Goal: Information Seeking & Learning: Learn about a topic

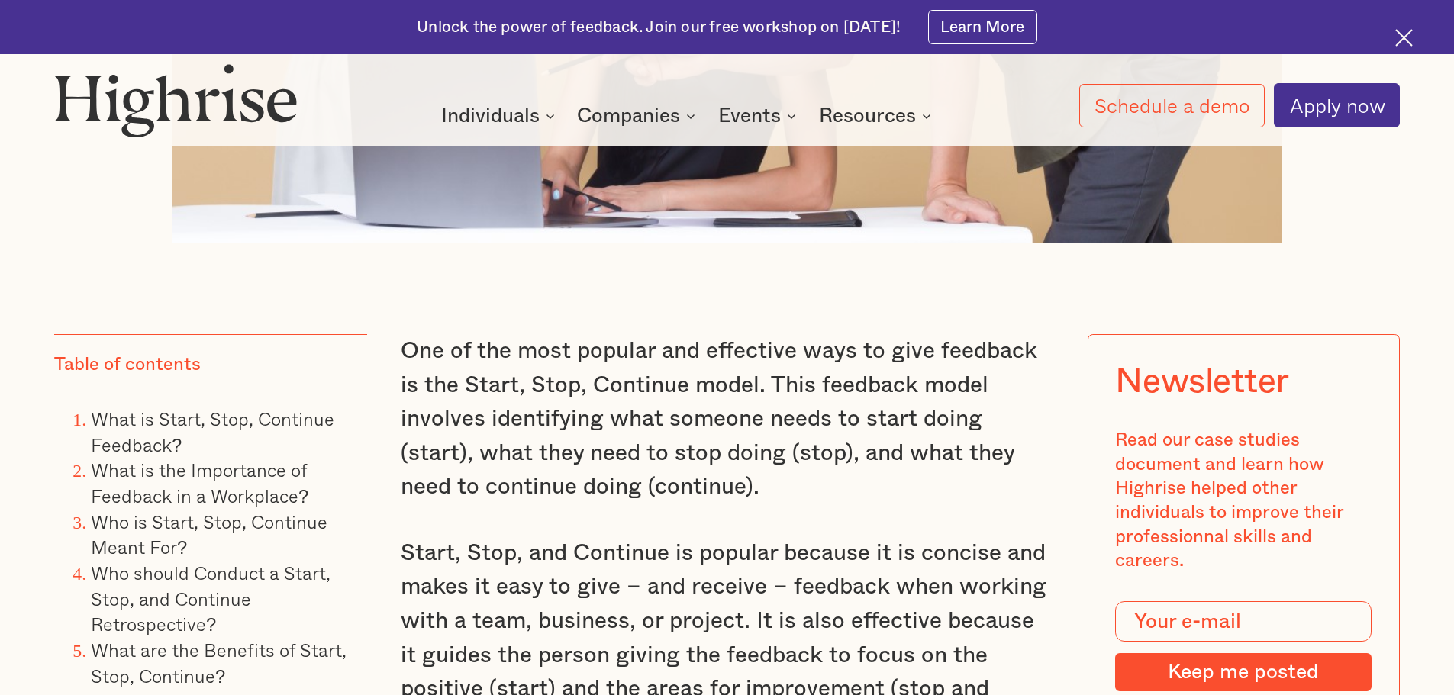
scroll to position [1221, 0]
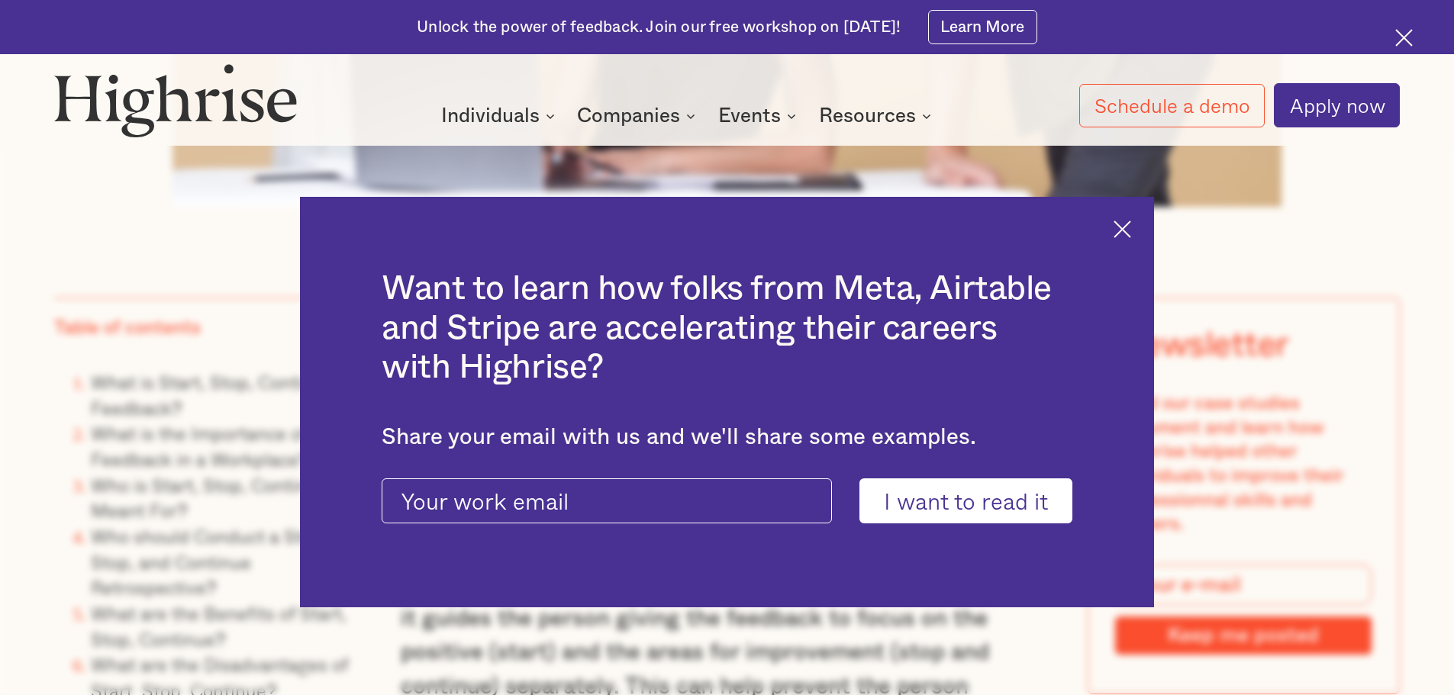
click at [1126, 230] on img at bounding box center [1122, 230] width 18 height 18
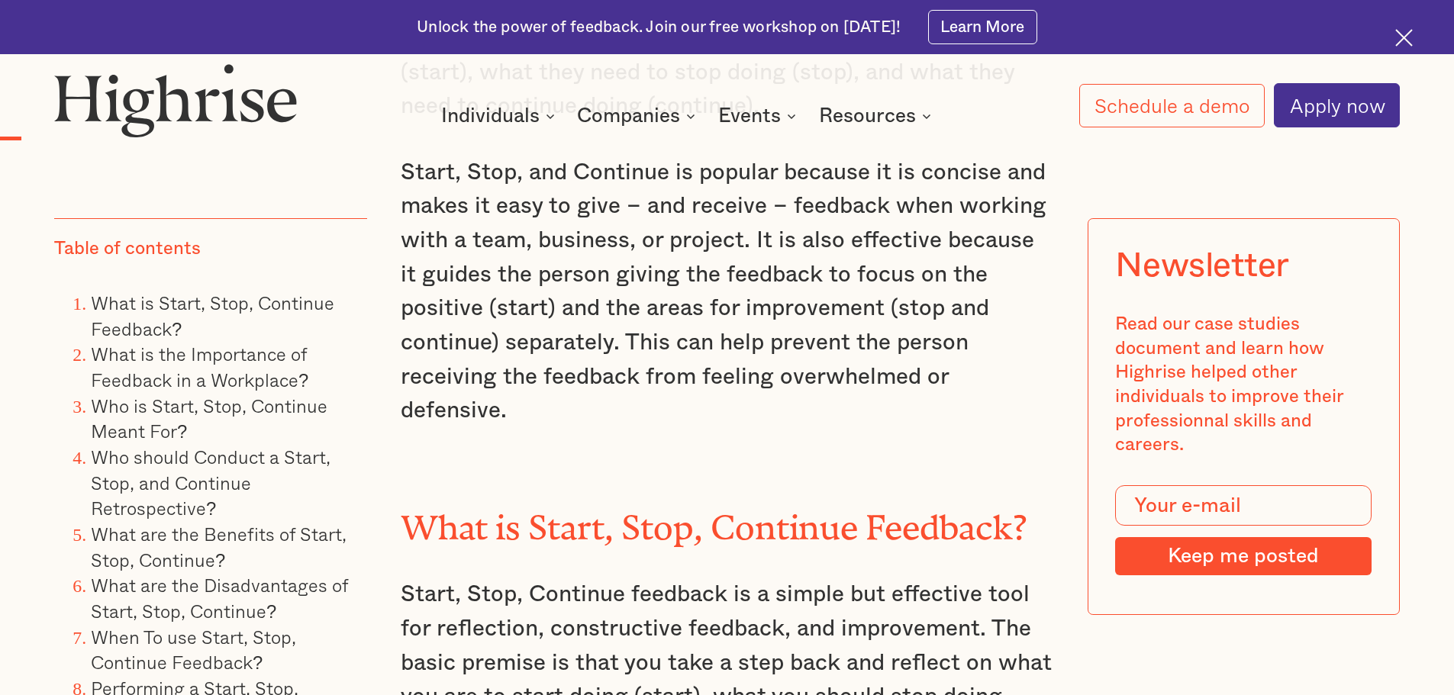
scroll to position [1603, 0]
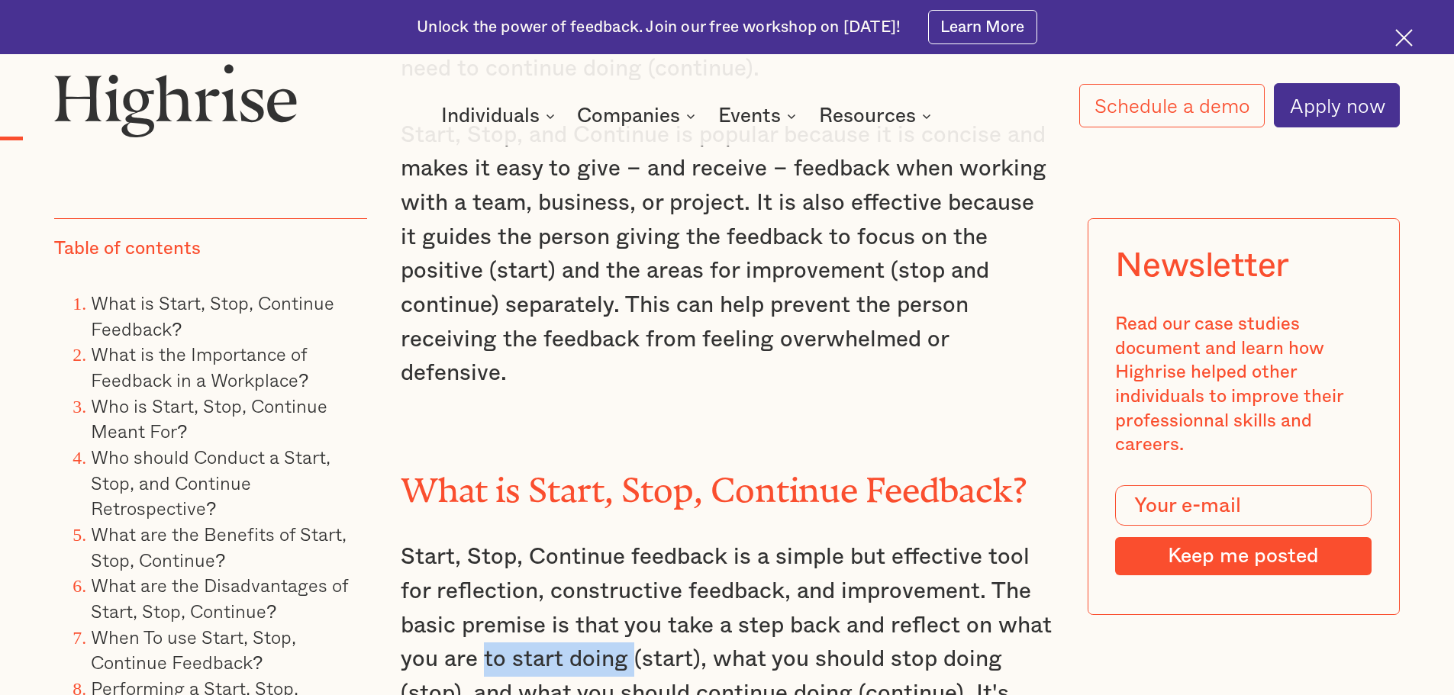
drag, startPoint x: 479, startPoint y: 640, endPoint x: 631, endPoint y: 655, distance: 152.6
click at [631, 655] on p "Start, Stop, Continue feedback is a simple but effective tool for reflection, c…" at bounding box center [727, 659] width 653 height 238
copy p "to start doing"
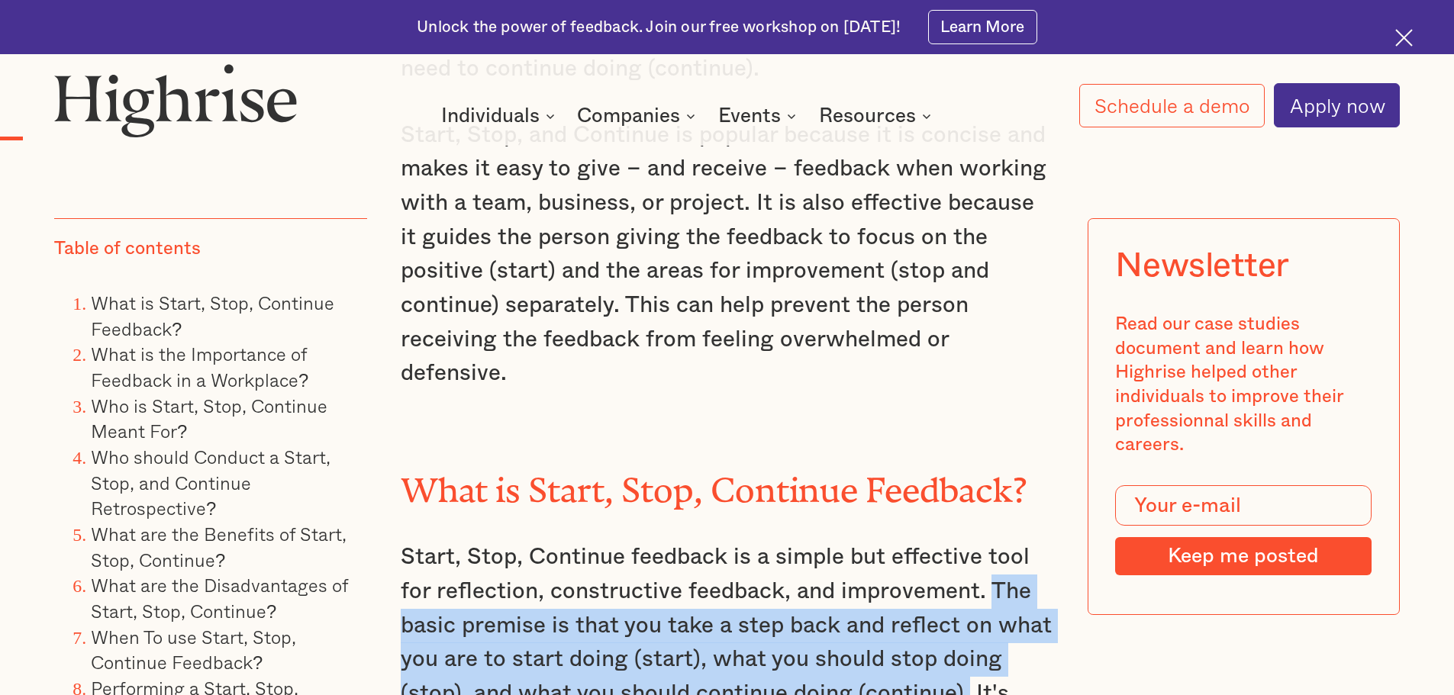
drag, startPoint x: 994, startPoint y: 574, endPoint x: 968, endPoint y: 669, distance: 98.3
click at [968, 669] on p "Start, Stop, Continue feedback is a simple but effective tool for reflection, c…" at bounding box center [727, 659] width 653 height 238
copy p "The basic premise is that you take a step back and reflect on what you are to s…"
click at [283, 536] on link "What are the Benefits of Start, Stop, Continue?" at bounding box center [219, 547] width 256 height 54
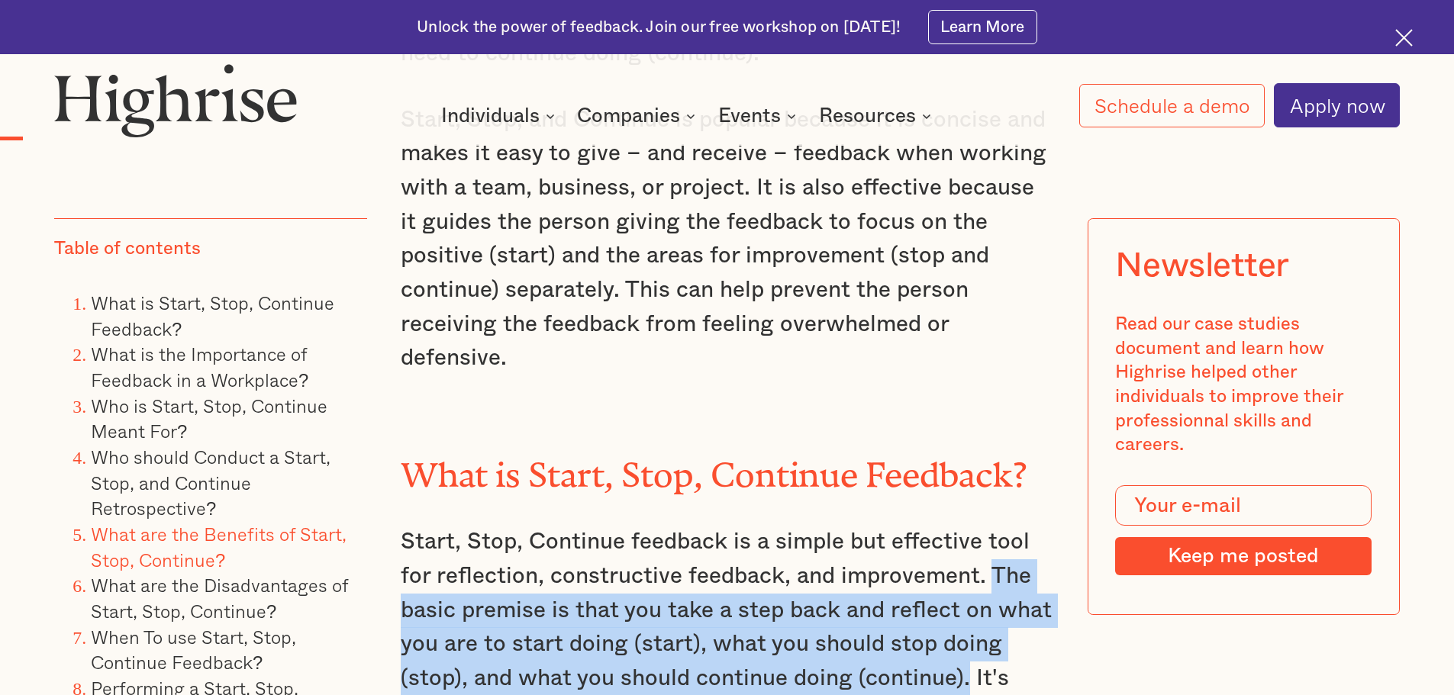
click at [283, 536] on link "What are the Benefits of Start, Stop, Continue?" at bounding box center [219, 547] width 256 height 54
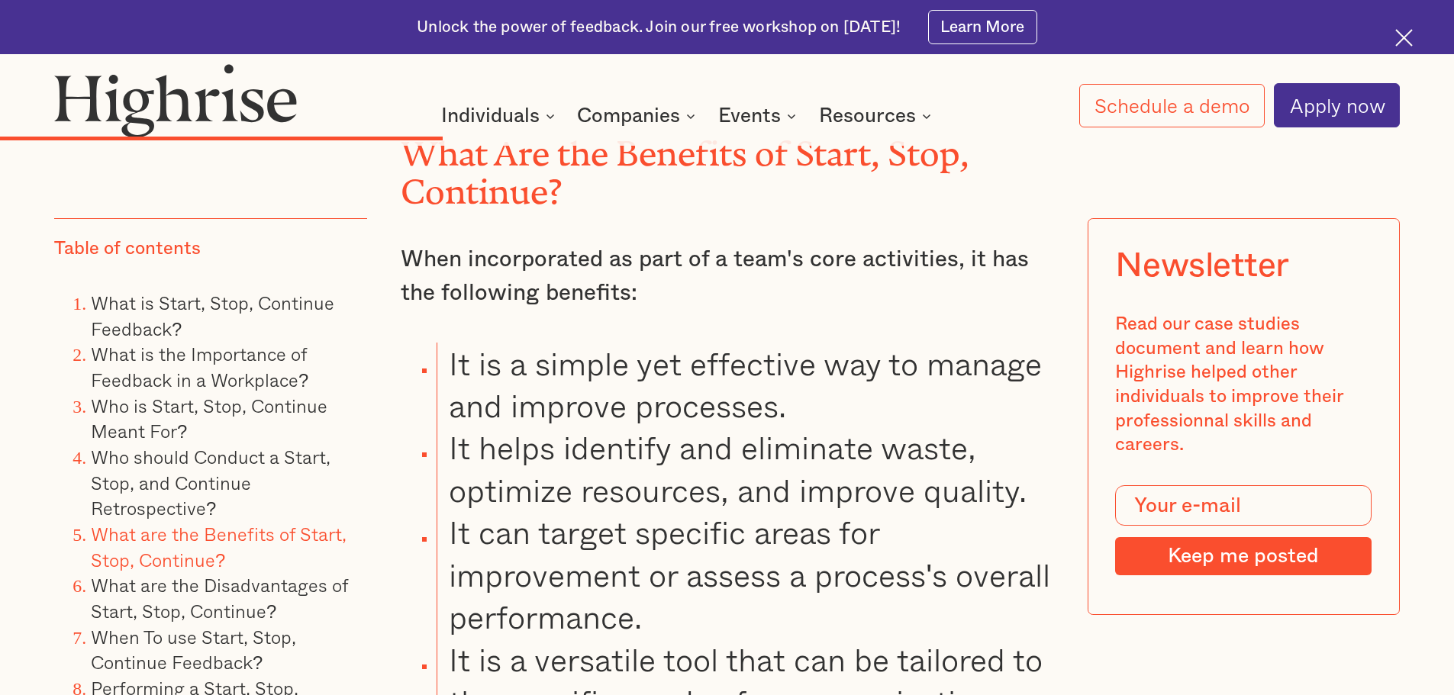
scroll to position [6389, 0]
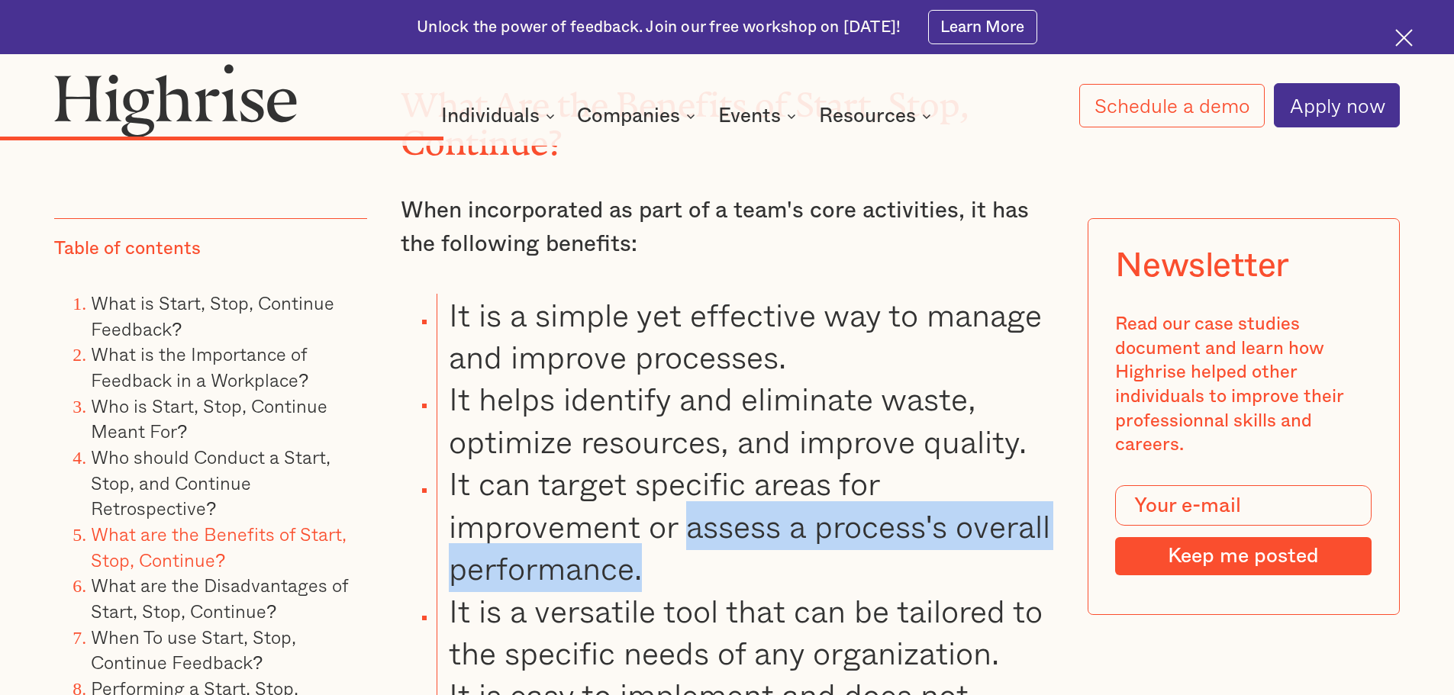
drag, startPoint x: 688, startPoint y: 499, endPoint x: 749, endPoint y: 553, distance: 81.1
click at [749, 553] on li "It can target specific areas for improvement or assess a process's overall perf…" at bounding box center [745, 525] width 617 height 127
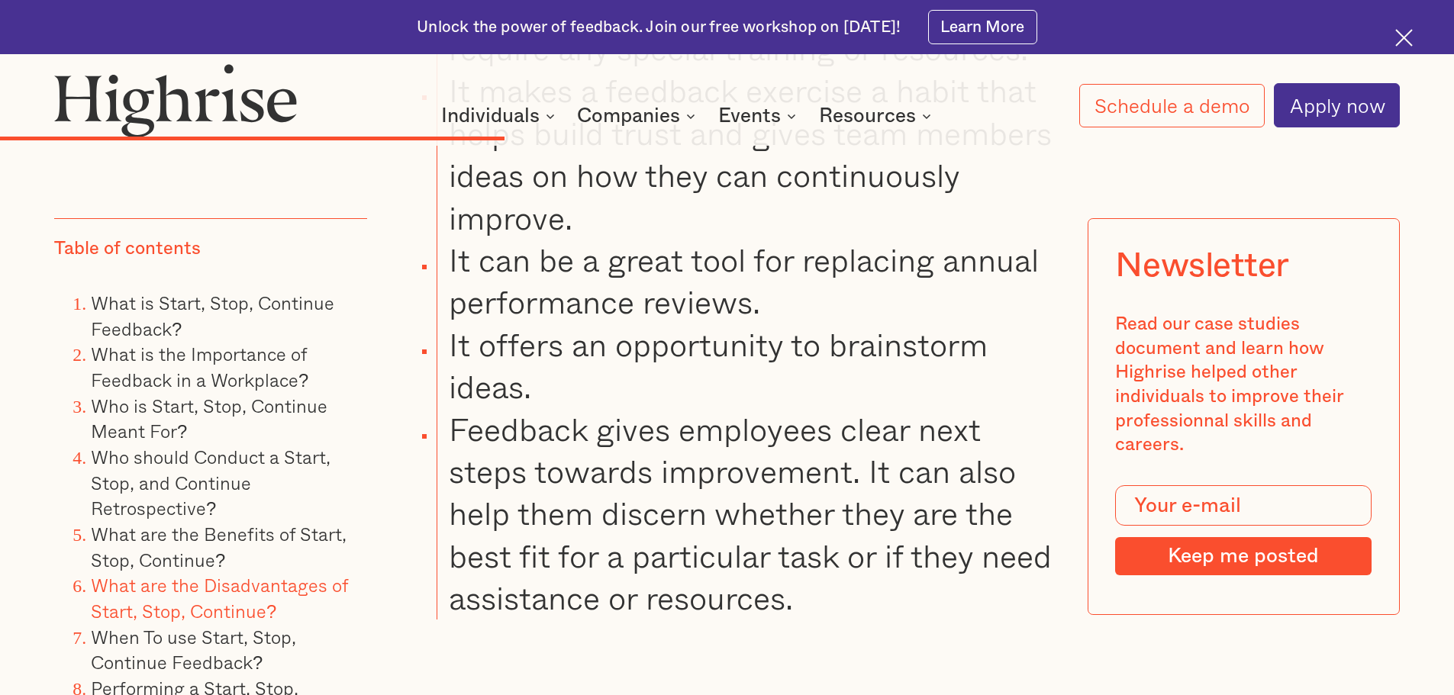
scroll to position [7076, 0]
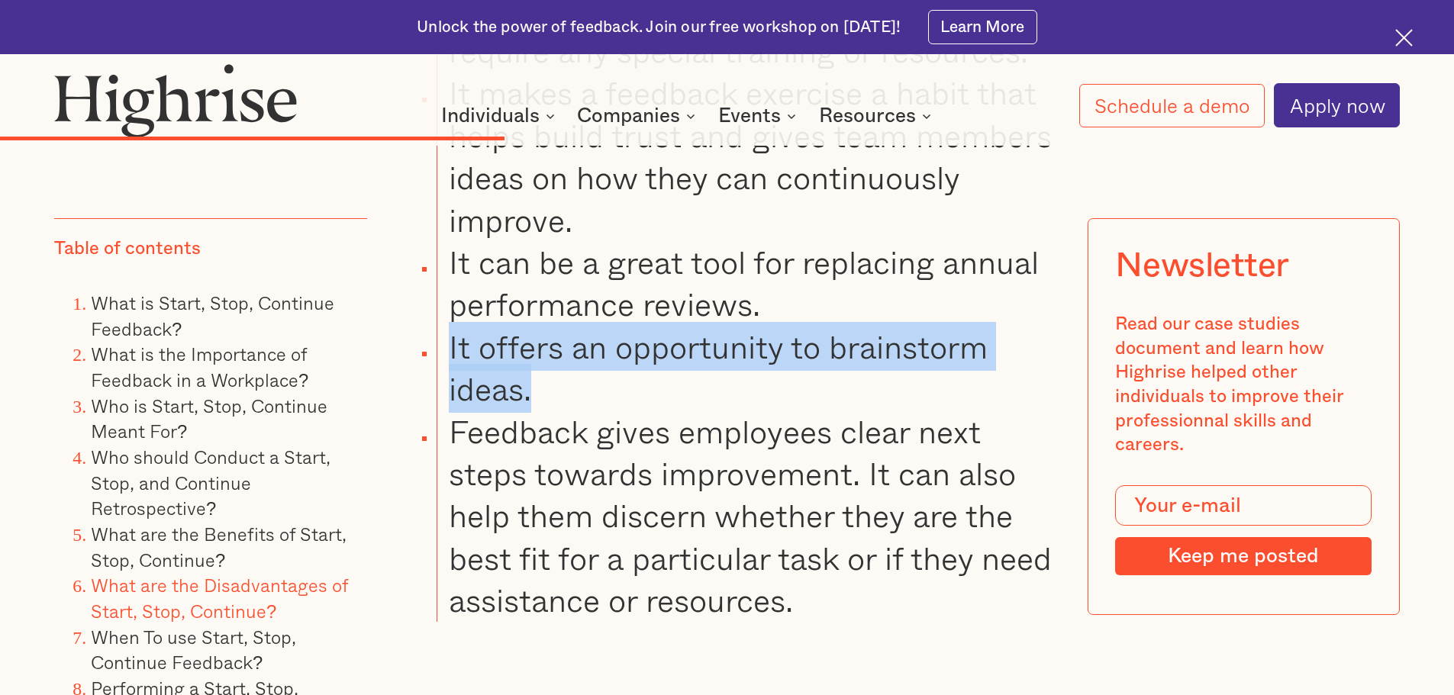
drag, startPoint x: 535, startPoint y: 378, endPoint x: 448, endPoint y: 329, distance: 99.8
click at [448, 329] on li "It offers an opportunity to brainstorm ideas." at bounding box center [745, 368] width 617 height 85
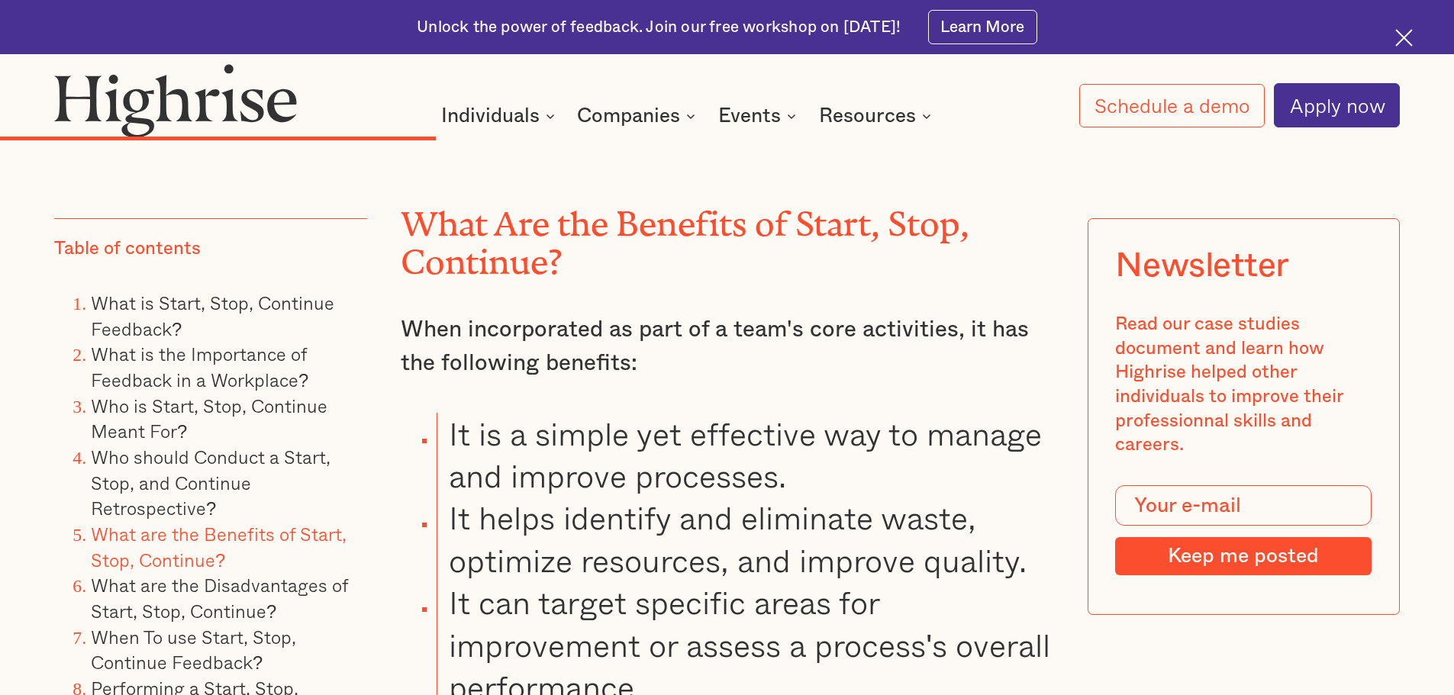
scroll to position [6313, 0]
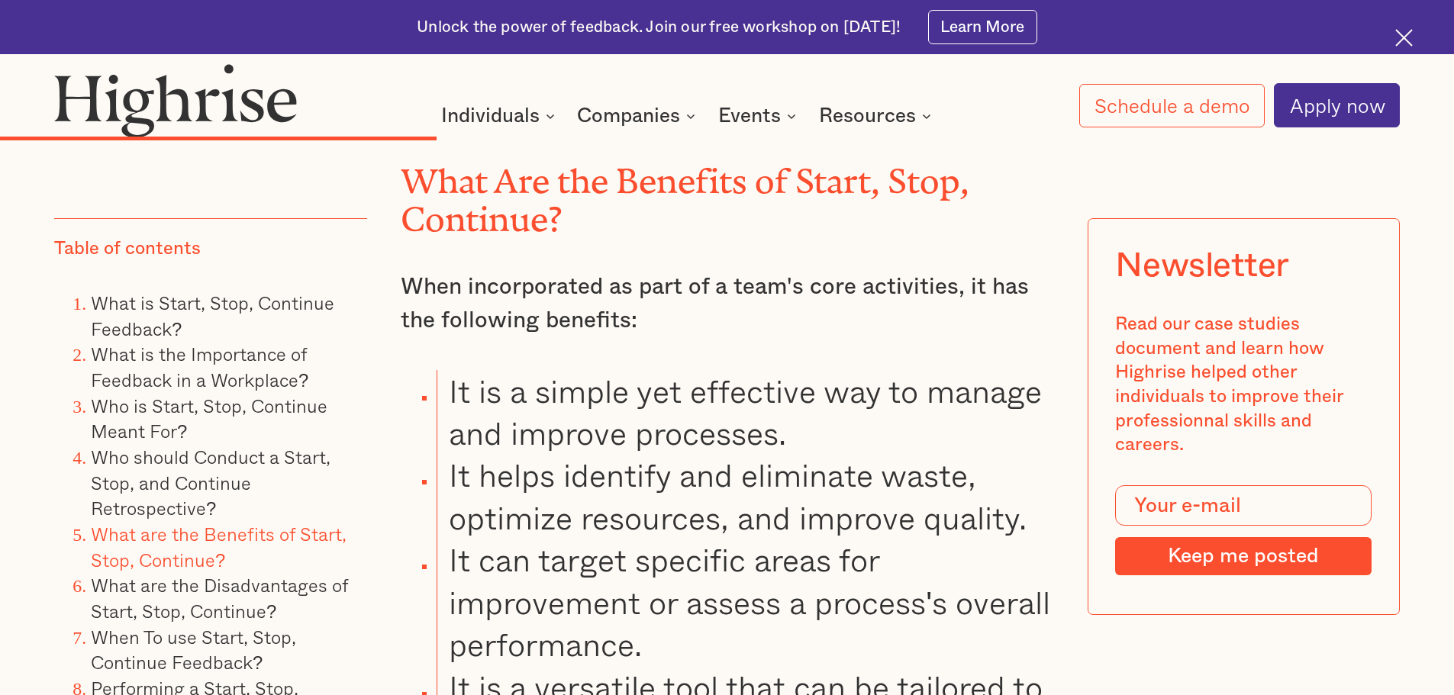
click at [762, 633] on li "It can target specific areas for improvement or assess a process's overall perf…" at bounding box center [745, 602] width 617 height 127
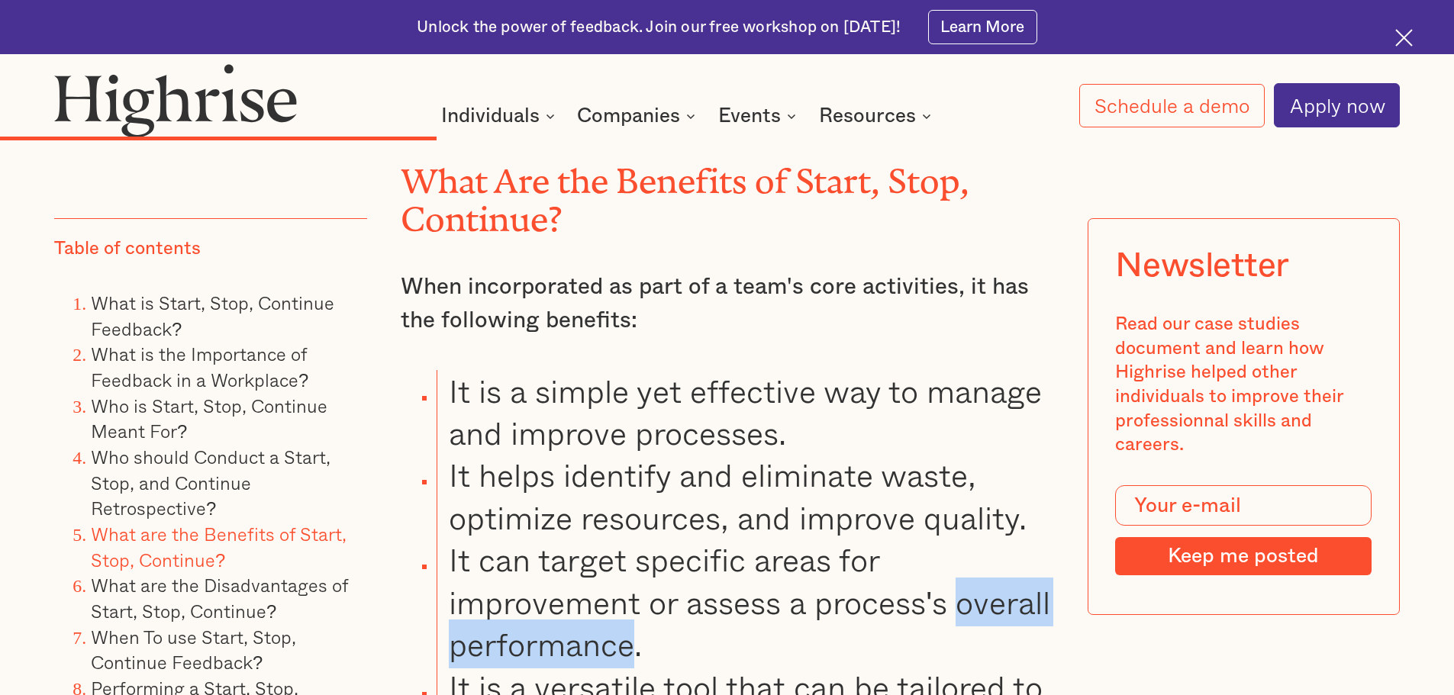
drag, startPoint x: 740, startPoint y: 628, endPoint x: 431, endPoint y: 627, distance: 308.3
copy li "overall performance"
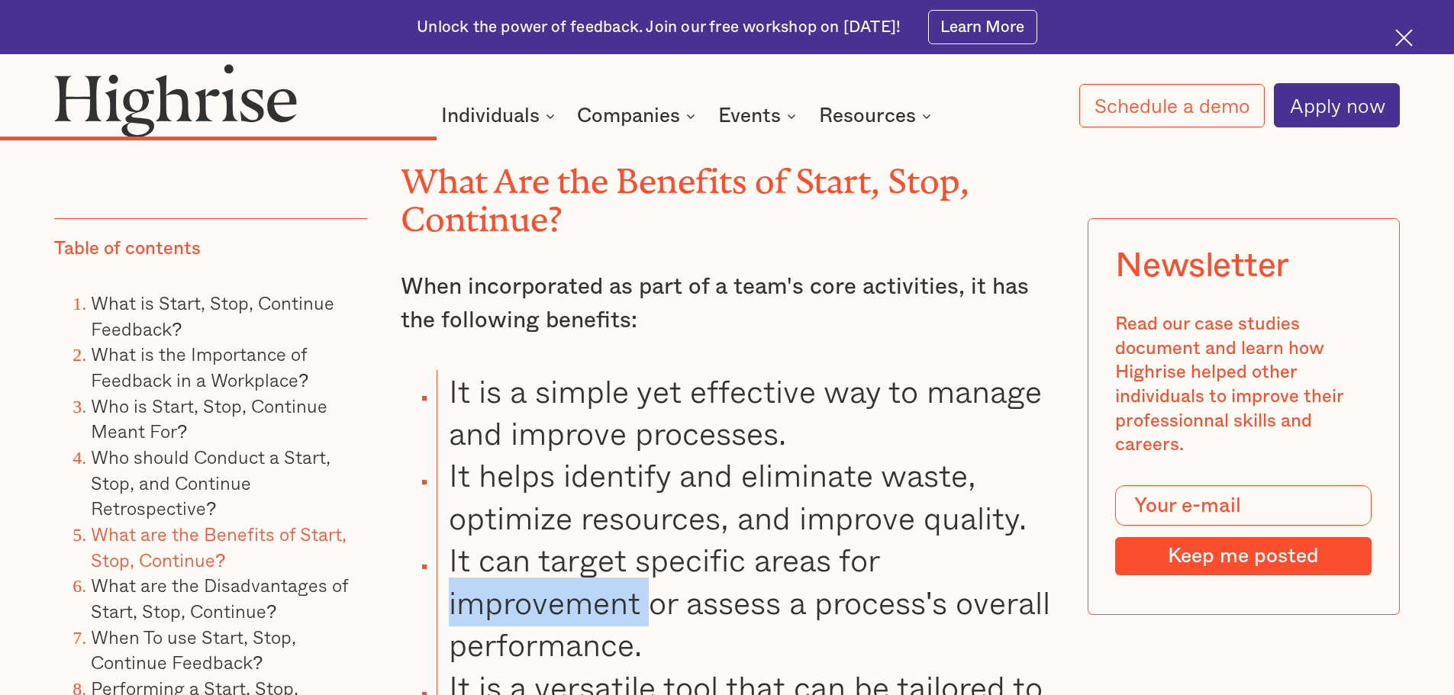
drag, startPoint x: 645, startPoint y: 588, endPoint x: 430, endPoint y: 591, distance: 214.5
copy li "improvement"
